Goal: Information Seeking & Learning: Learn about a topic

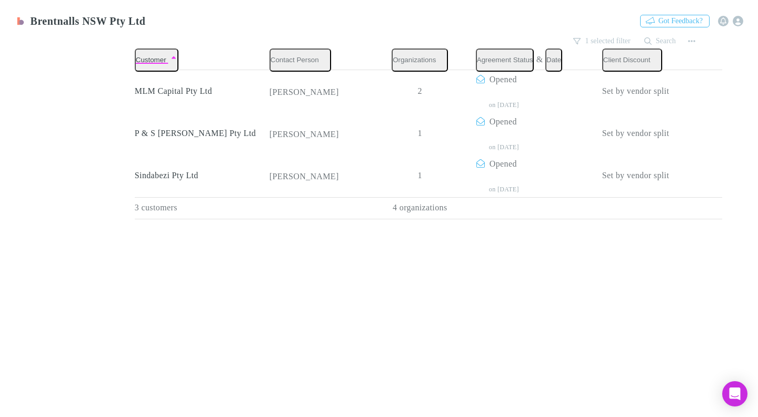
click at [595, 219] on div "Customer Contact Person Organizations Agreement Status & Date Client Discount M…" at bounding box center [429, 133] width 588 height 171
click at [148, 73] on link "Mapping" at bounding box center [173, 67] width 50 height 12
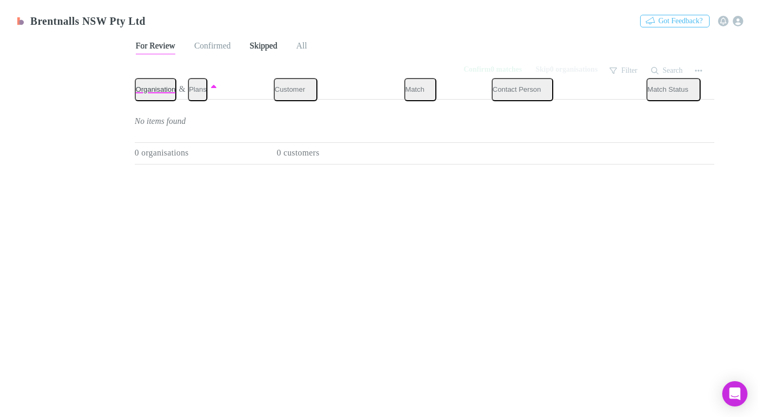
click at [274, 41] on span "Skipped" at bounding box center [263, 48] width 27 height 14
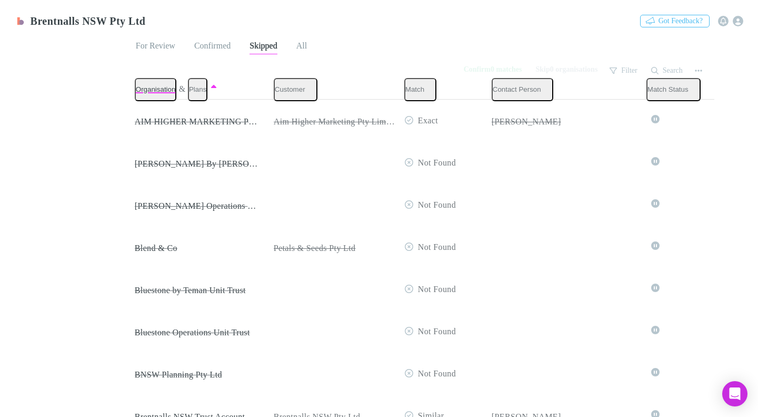
scroll to position [685, 0]
click at [205, 41] on span "Confirmed" at bounding box center [212, 48] width 36 height 14
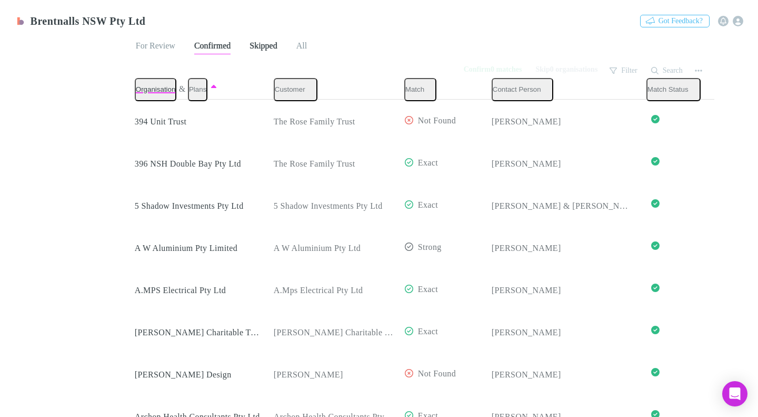
click at [266, 41] on span "Skipped" at bounding box center [263, 48] width 27 height 14
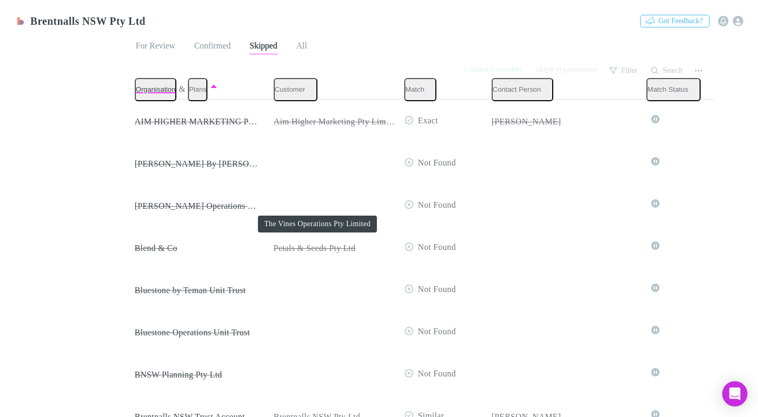
scroll to position [2034, 0]
click at [198, 73] on link "Connections" at bounding box center [228, 67] width 60 height 12
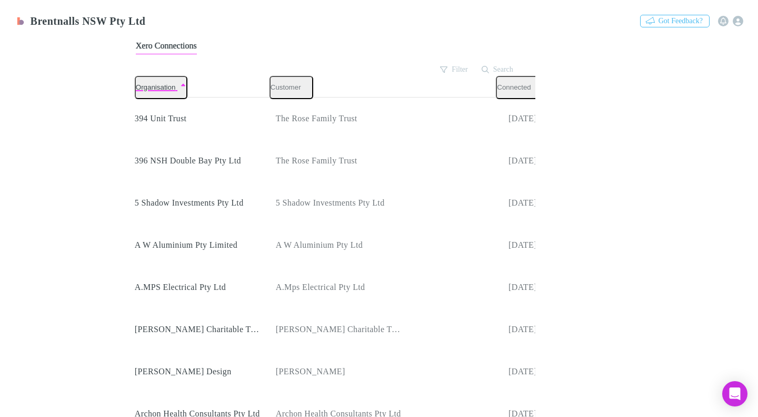
click at [256, 73] on link "Billing" at bounding box center [277, 67] width 42 height 12
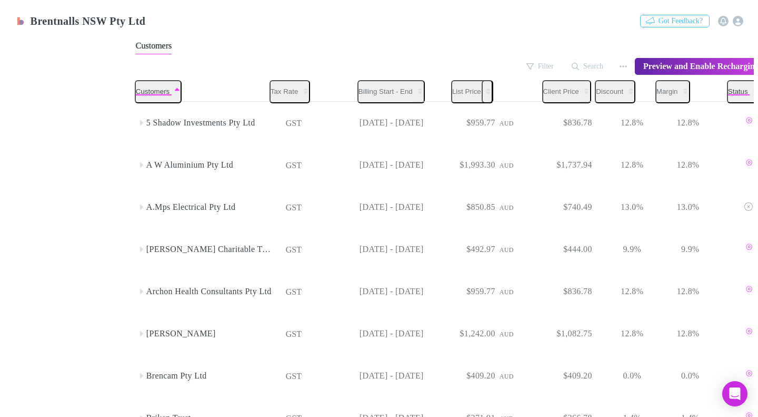
click at [727, 87] on button "Status" at bounding box center [743, 91] width 33 height 23
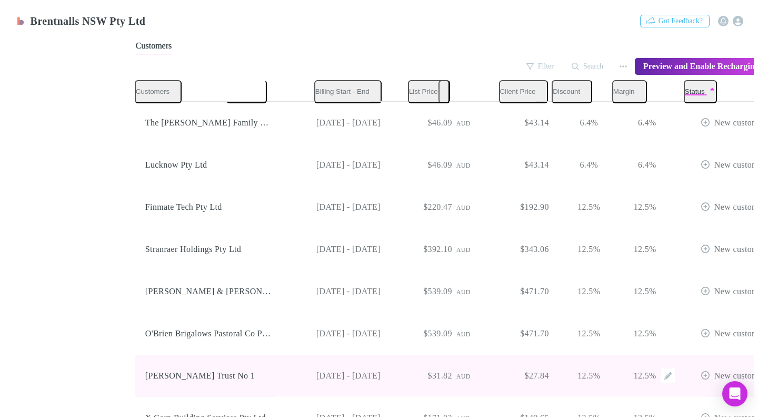
scroll to position [0, 44]
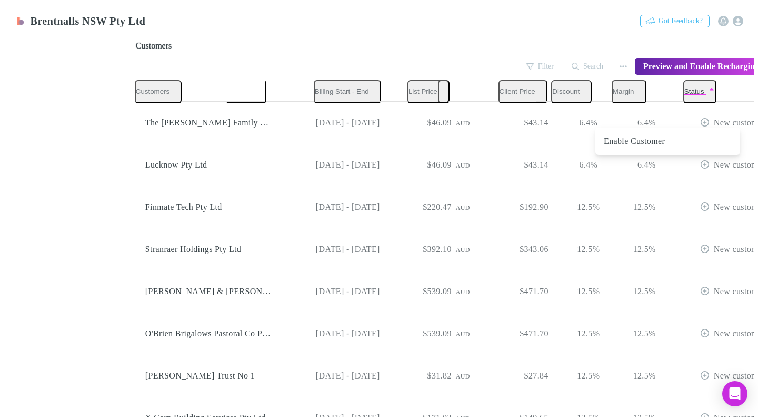
click at [549, 29] on div at bounding box center [379, 208] width 758 height 417
click at [103, 73] on link "Charges" at bounding box center [126, 67] width 47 height 12
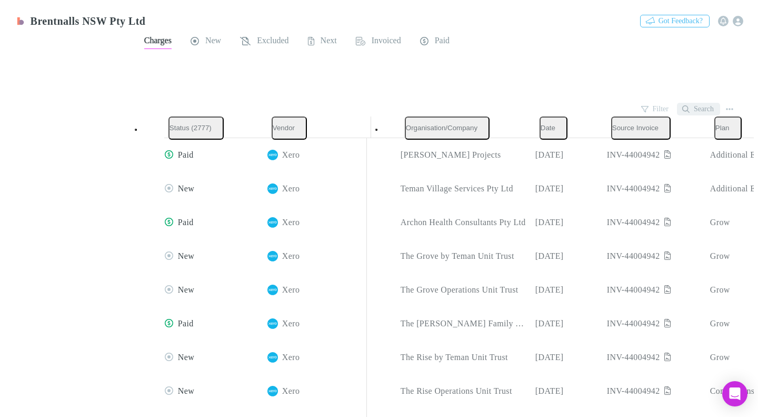
click at [696, 103] on button "Search" at bounding box center [698, 109] width 43 height 13
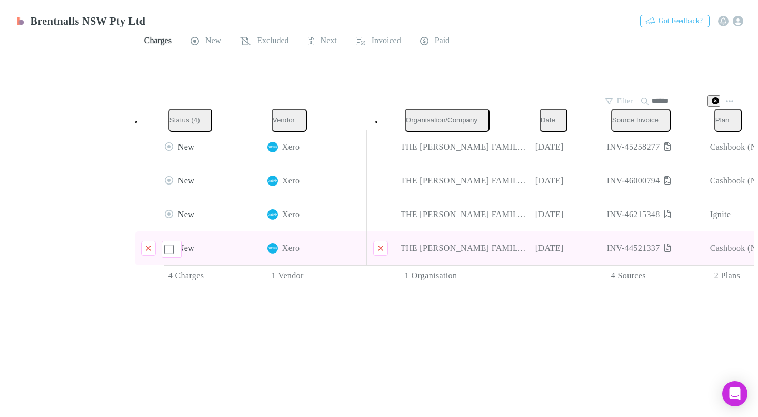
type input "******"
click at [633, 248] on div "INV-44521337" at bounding box center [654, 248] width 95 height 34
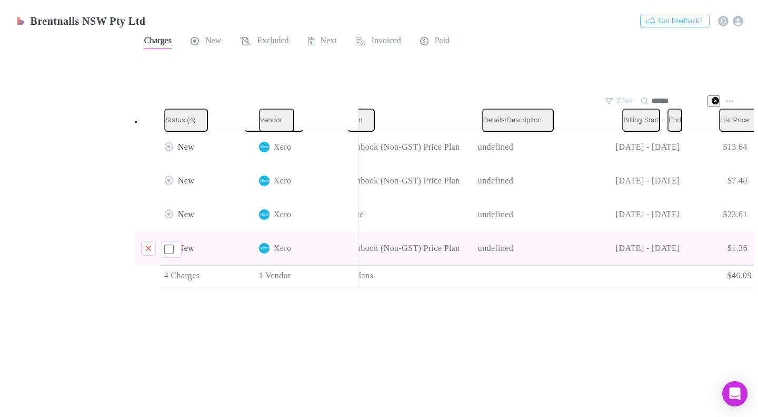
scroll to position [0, 442]
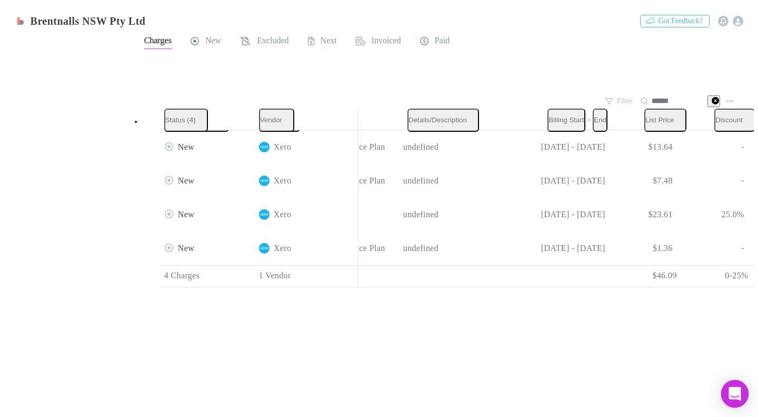
click at [737, 388] on icon "Open Intercom Messenger" at bounding box center [735, 394] width 12 height 14
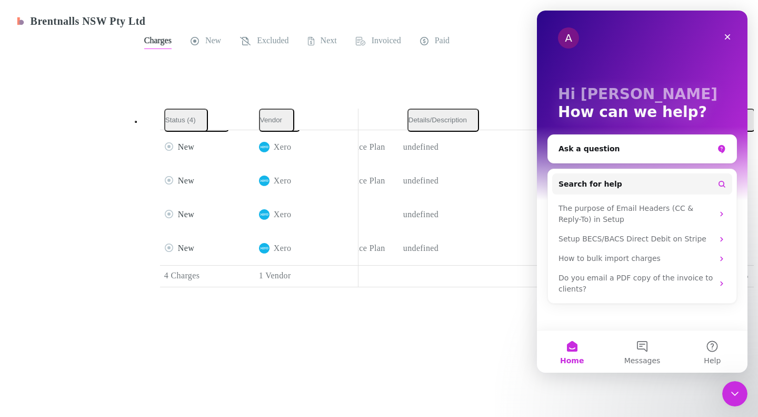
scroll to position [0, 0]
click at [579, 149] on div "Ask a question" at bounding box center [636, 148] width 155 height 11
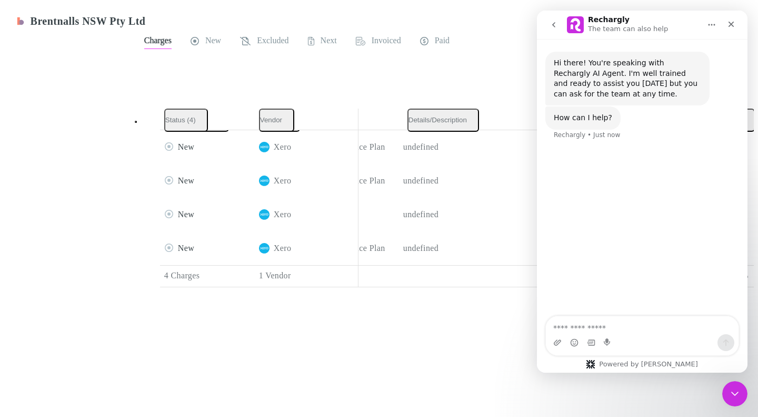
click at [558, 23] on button "go back" at bounding box center [554, 25] width 20 height 20
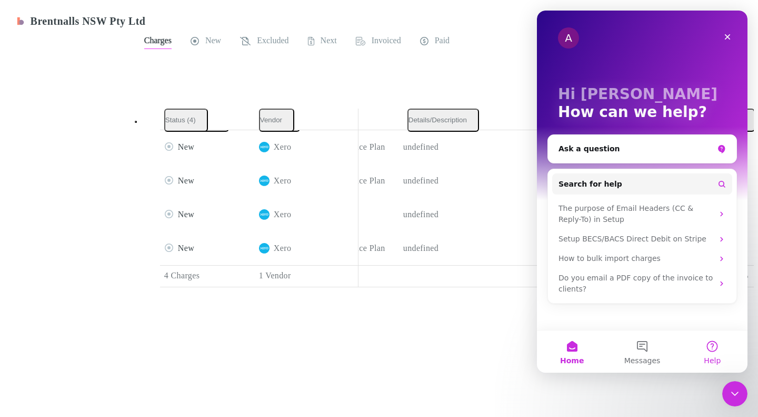
click at [712, 340] on button "Help" at bounding box center [713, 351] width 70 height 42
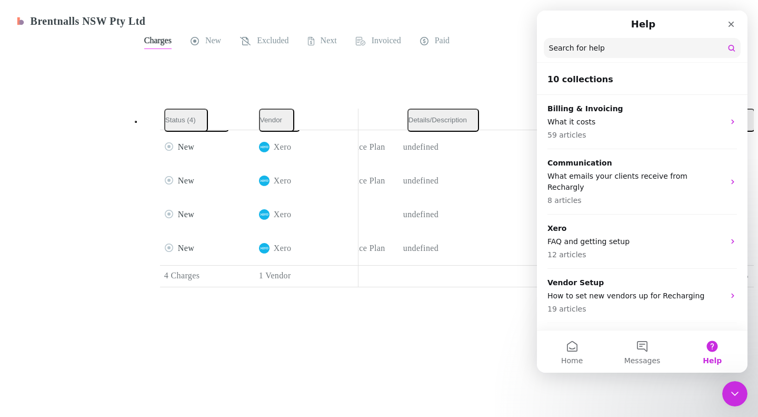
click at [565, 45] on input "Search for help" at bounding box center [642, 48] width 197 height 20
click at [565, 45] on input "Search for help" at bounding box center [643, 48] width 196 height 20
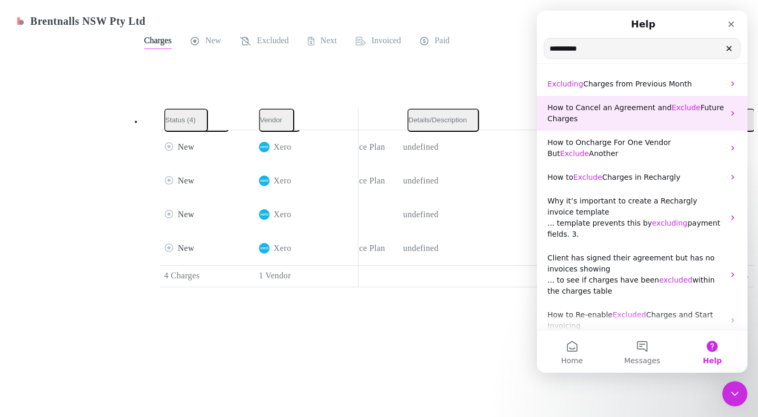
type input "*********"
click at [599, 108] on span "How to Cancel an Agreement and" at bounding box center [610, 107] width 124 height 8
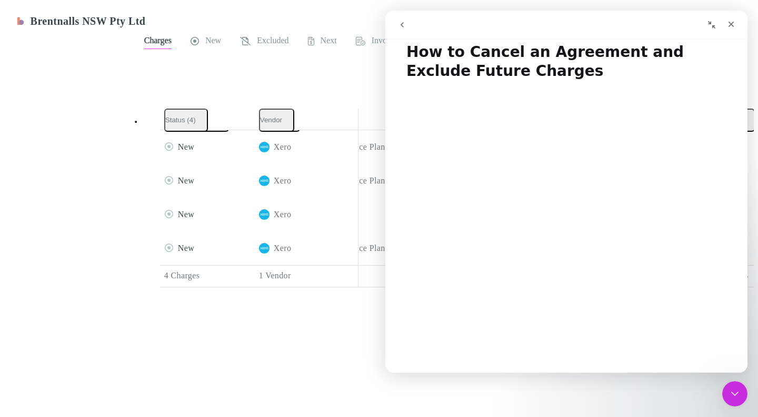
scroll to position [12, 0]
click at [404, 25] on icon "go back" at bounding box center [402, 25] width 8 height 8
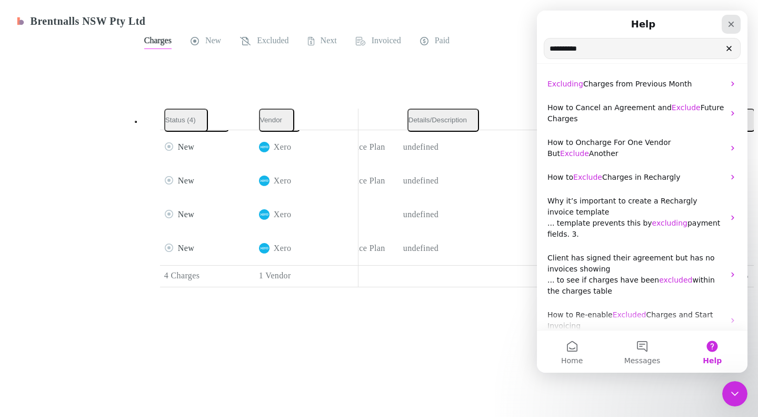
click at [733, 23] on icon "Close" at bounding box center [732, 25] width 6 height 6
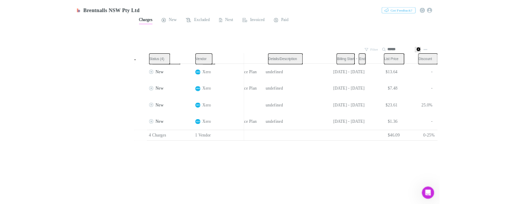
scroll to position [0, 0]
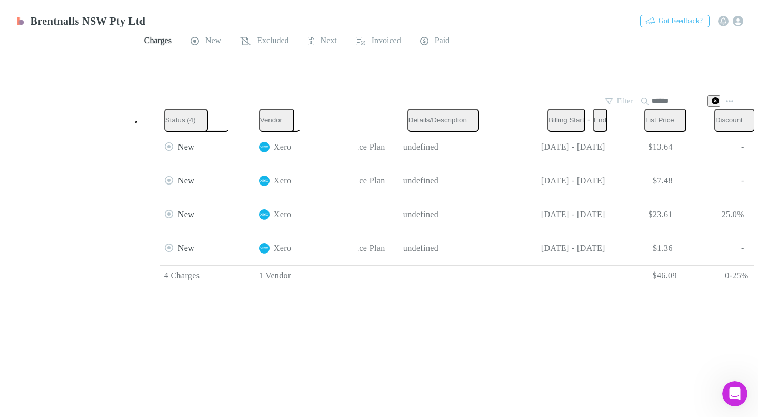
drag, startPoint x: 685, startPoint y: 87, endPoint x: 654, endPoint y: 87, distance: 31.6
click at [654, 95] on div "******" at bounding box center [680, 101] width 79 height 13
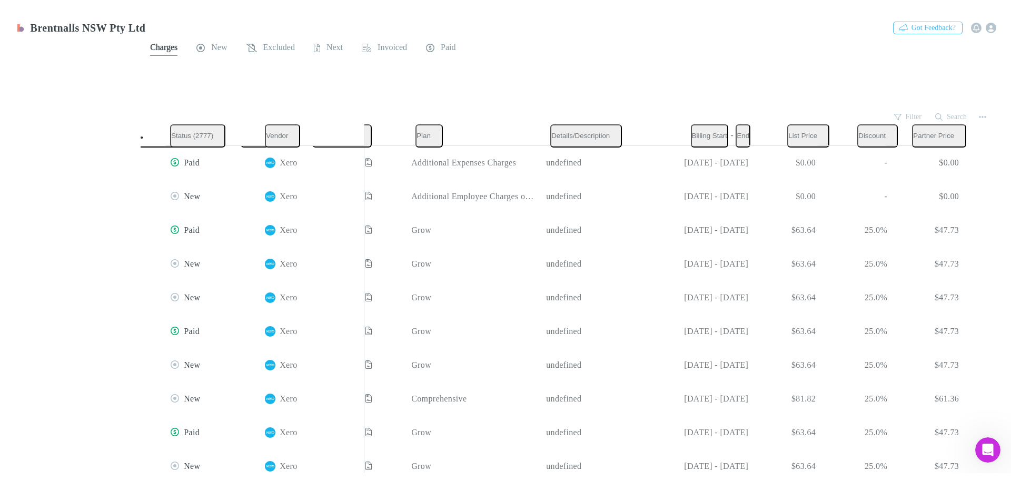
scroll to position [0, 195]
